Goal: Task Accomplishment & Management: Complete application form

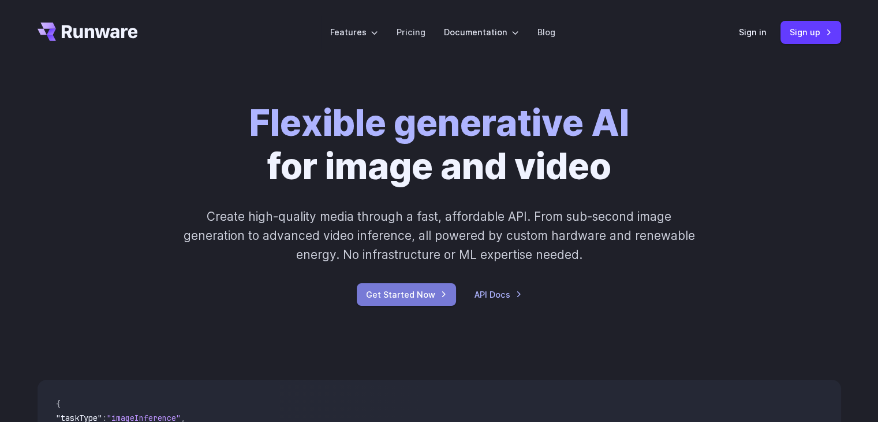
click at [419, 287] on link "Get Started Now" at bounding box center [406, 294] width 99 height 23
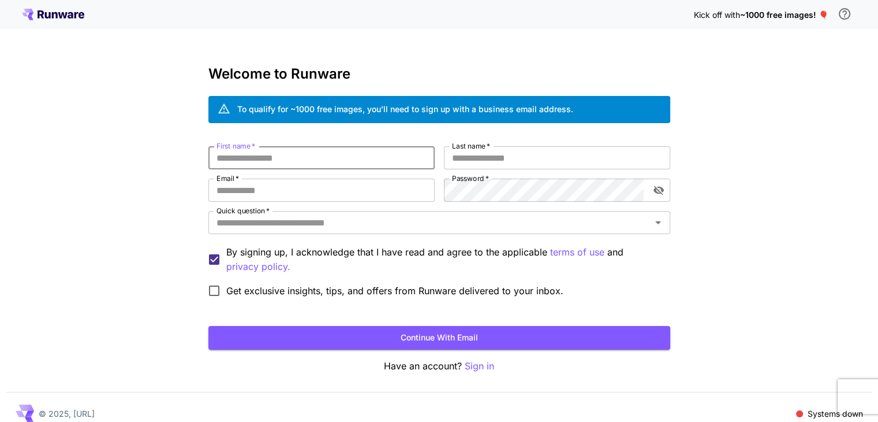
click at [358, 161] on input "First name   *" at bounding box center [321, 157] width 226 height 23
type input "********"
click at [453, 165] on input "Last name   *" at bounding box center [557, 157] width 226 height 23
type input "*"
click at [358, 192] on input "Email   *" at bounding box center [321, 189] width 226 height 23
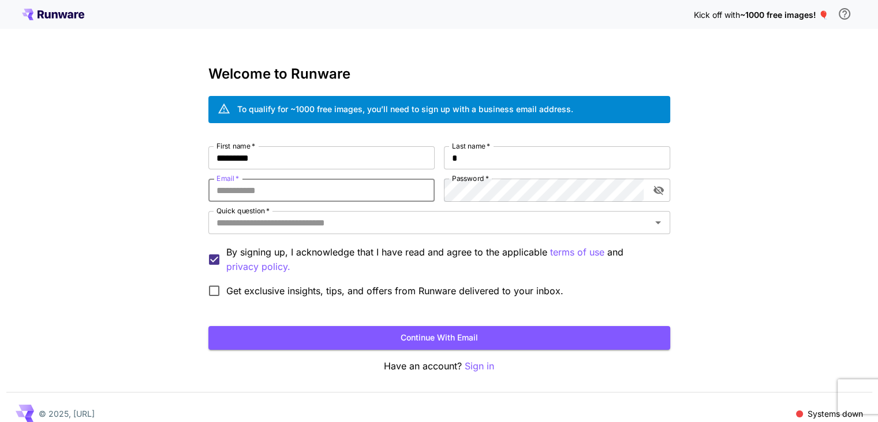
type input "**********"
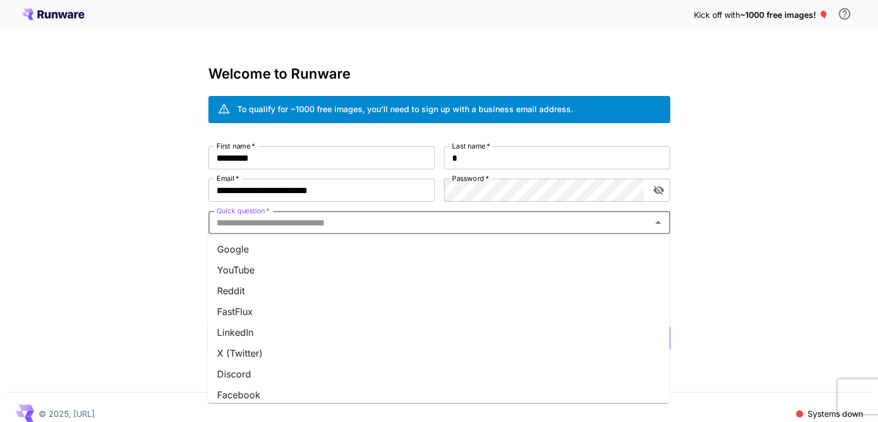
click at [400, 223] on input "Quick question   *" at bounding box center [430, 222] width 436 height 16
click at [366, 278] on li "YouTube" at bounding box center [439, 269] width 462 height 21
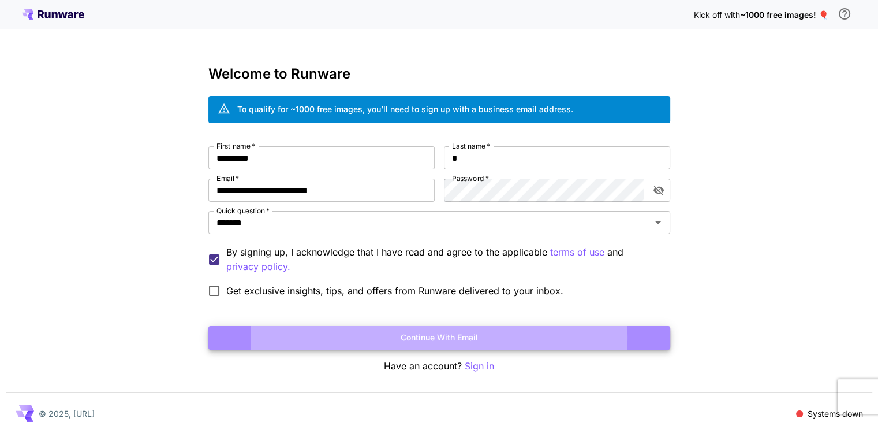
click at [326, 332] on button "Continue with email" at bounding box center [439, 338] width 462 height 24
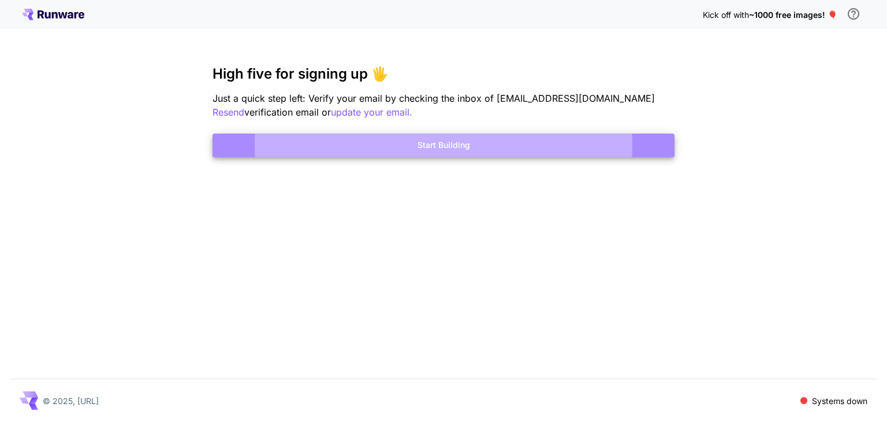
click at [359, 141] on button "Start Building" at bounding box center [444, 145] width 462 height 24
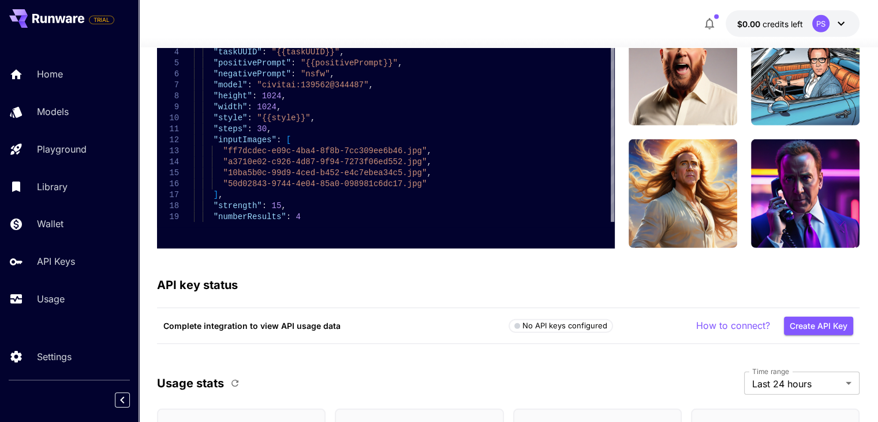
scroll to position [3614, 0]
